Goal: Task Accomplishment & Management: Manage account settings

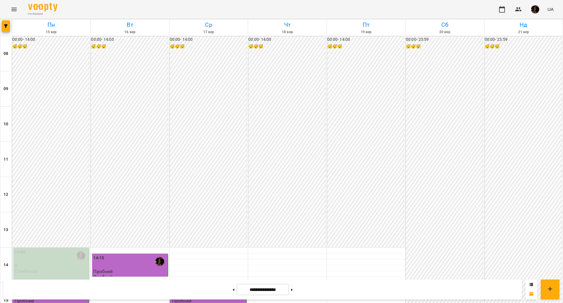
scroll to position [179, 0]
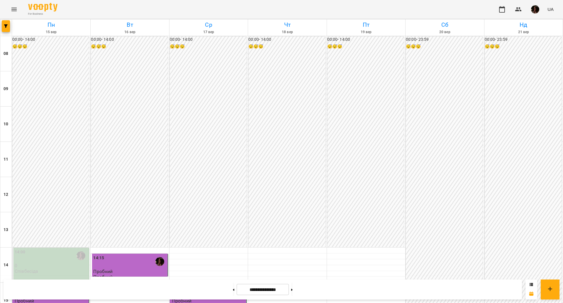
drag, startPoint x: 418, startPoint y: 37, endPoint x: 412, endPoint y: 40, distance: 6.3
